Goal: Find specific page/section: Find specific page/section

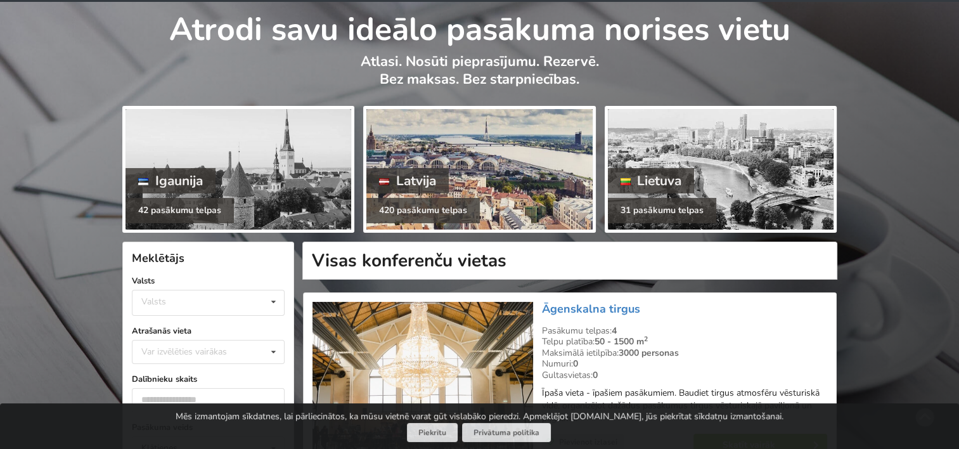
scroll to position [190, 0]
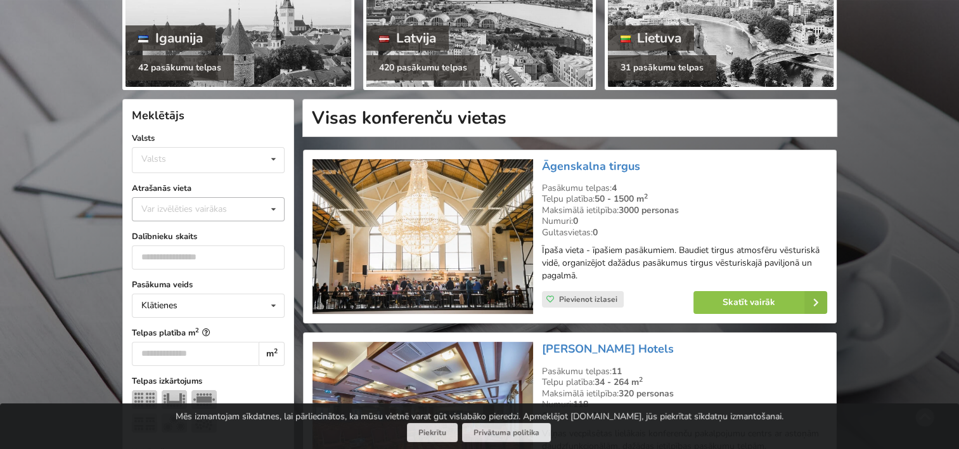
click at [197, 210] on div "Var izvēlēties vairākas" at bounding box center [196, 209] width 117 height 15
type input "*"
click at [190, 268] on div "[GEOGRAPHIC_DATA]" at bounding box center [209, 279] width 152 height 23
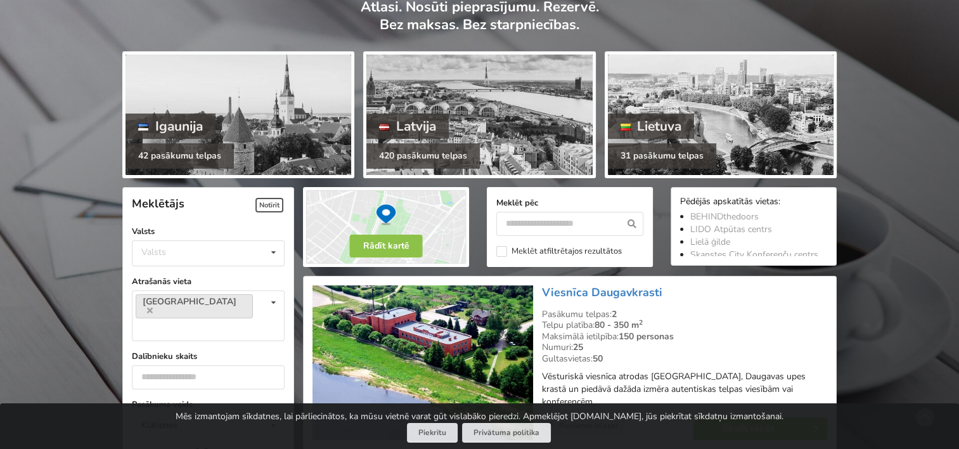
scroll to position [317, 0]
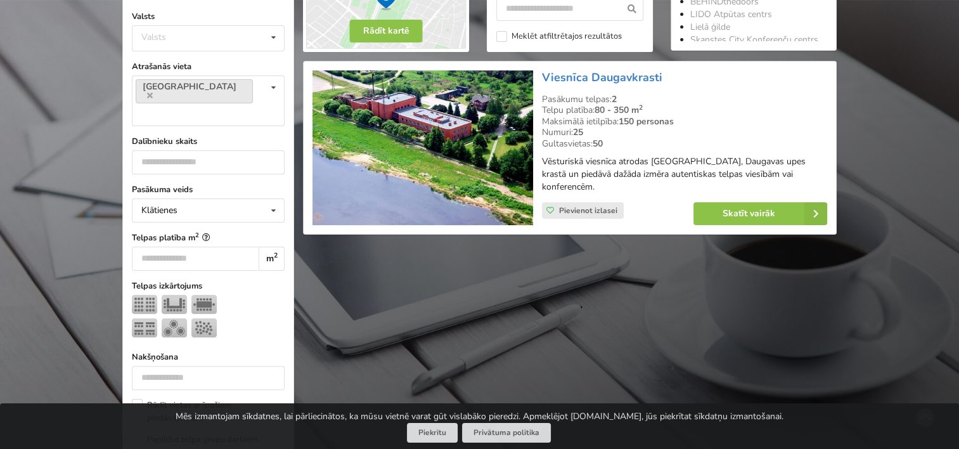
click at [436, 146] on img at bounding box center [423, 147] width 220 height 155
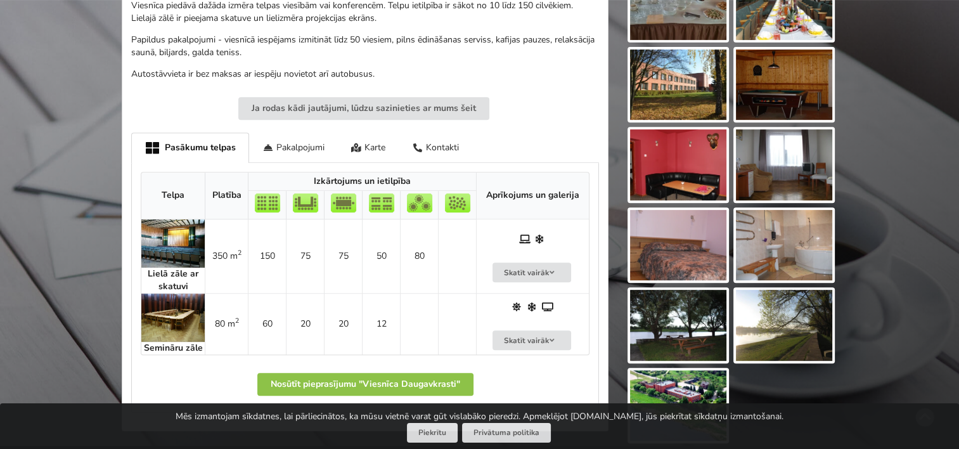
scroll to position [507, 0]
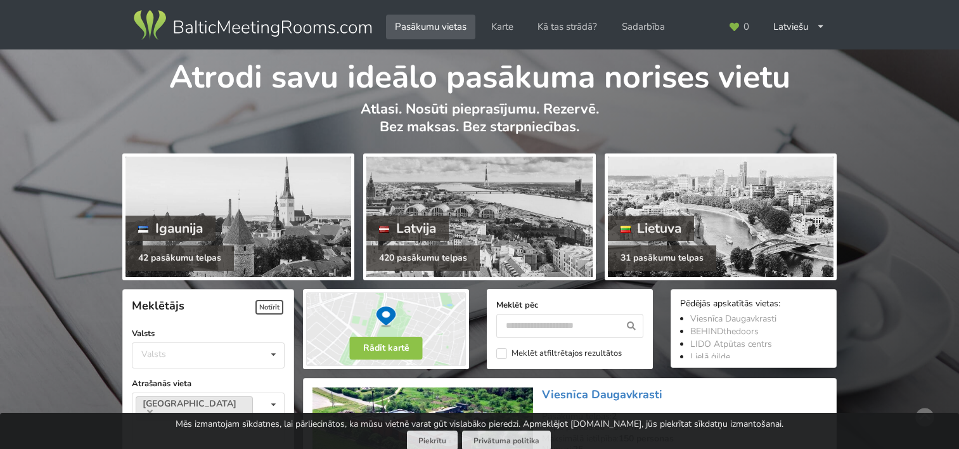
scroll to position [317, 0]
